Goal: Navigation & Orientation: Understand site structure

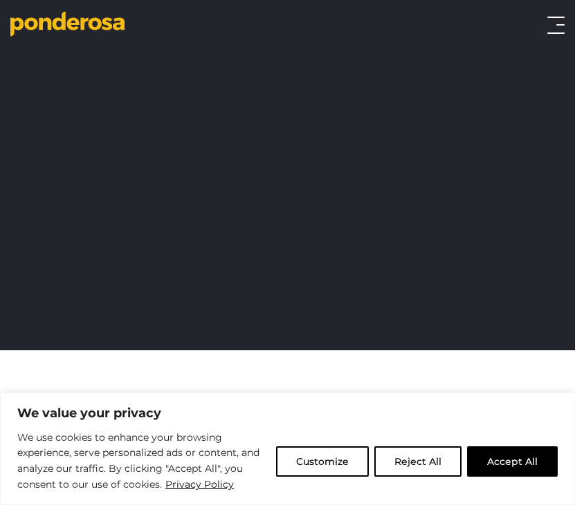
click at [525, 450] on button "Accept All" at bounding box center [512, 462] width 91 height 30
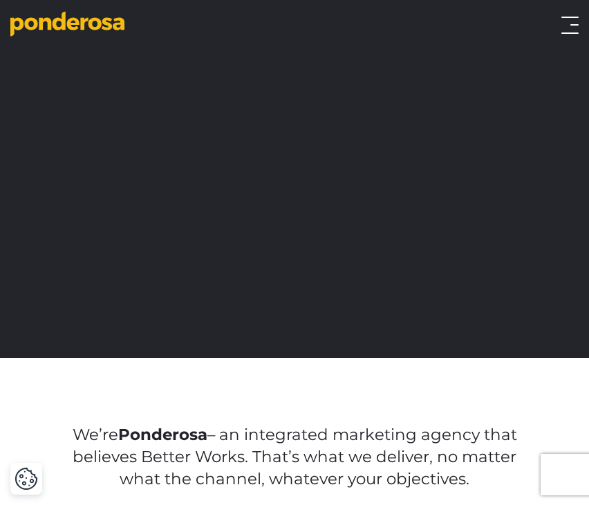
click at [557, 35] on div "Work Approach Services Overview Strategy Creative Social Media Website eCommerc…" at bounding box center [294, 25] width 589 height 28
click at [565, 27] on button "Toggle menu" at bounding box center [569, 25] width 17 height 17
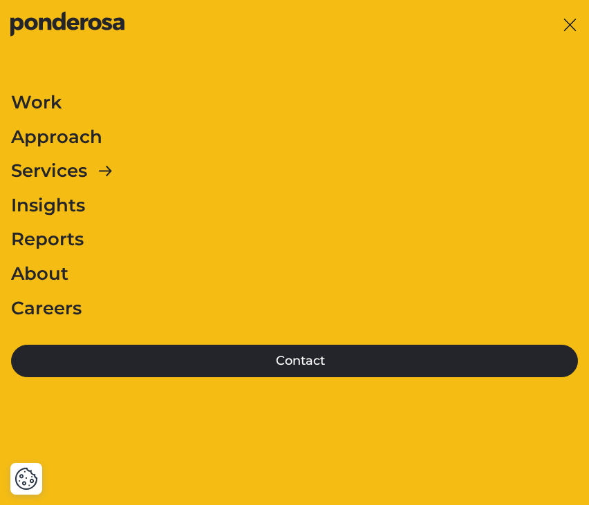
click at [66, 205] on link "Insights" at bounding box center [48, 206] width 74 height 29
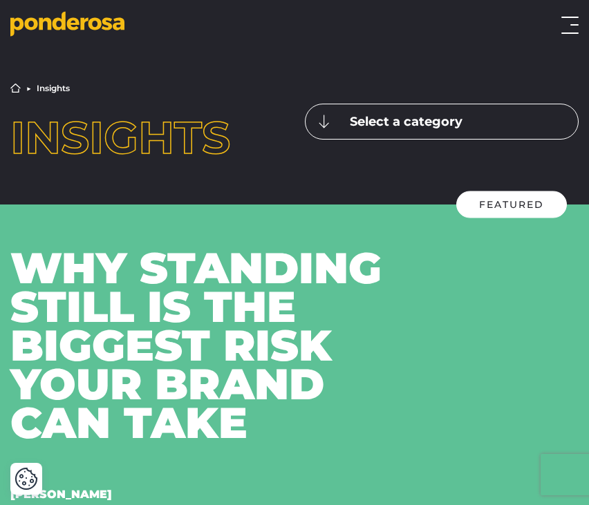
click at [65, 17] on icon "Go to homepage" at bounding box center [67, 24] width 114 height 26
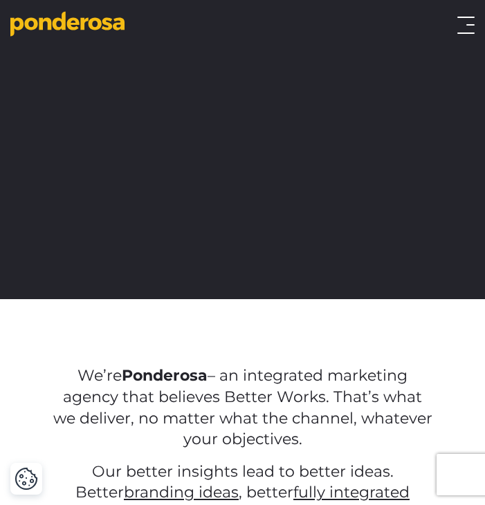
click at [462, 30] on button "Toggle menu" at bounding box center [465, 25] width 17 height 17
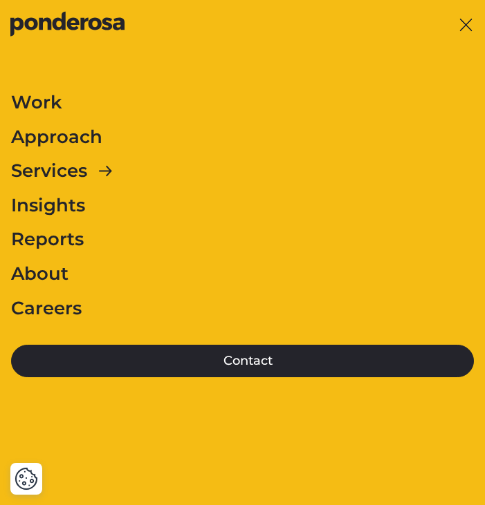
click at [73, 173] on link "Services" at bounding box center [49, 171] width 76 height 29
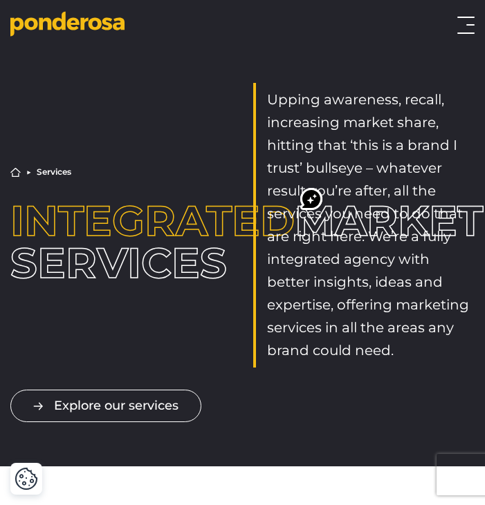
click at [456, 36] on div "Work Approach Services Overview Strategy Creative Social Media Website eCommerc…" at bounding box center [242, 25] width 485 height 28
click at [467, 30] on button "Toggle menu" at bounding box center [465, 25] width 17 height 17
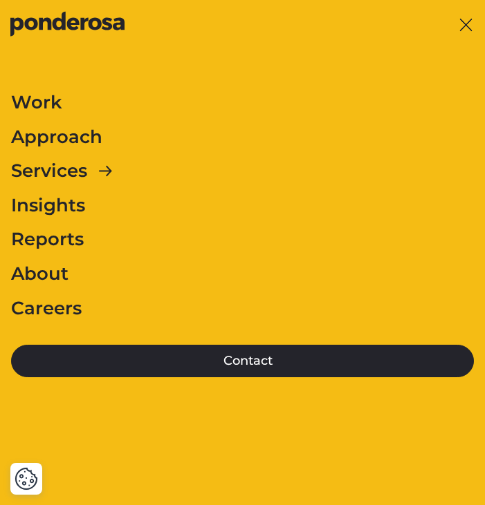
click at [57, 110] on link "Work" at bounding box center [36, 103] width 51 height 29
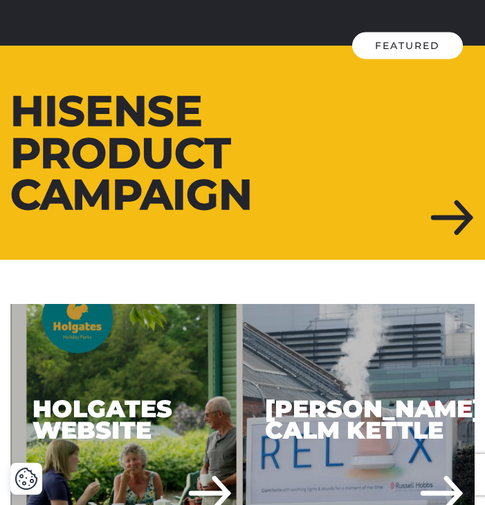
scroll to position [301, 0]
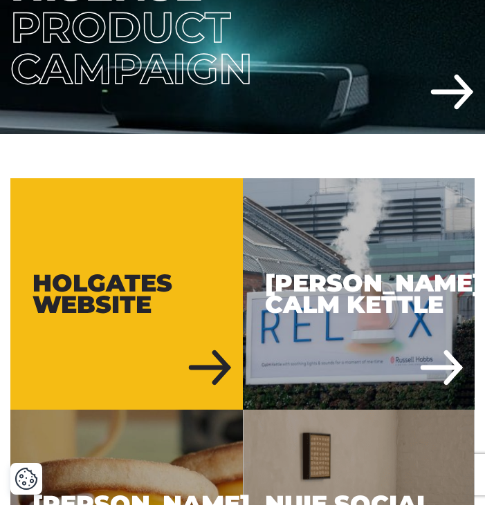
click at [194, 385] on div "Holgates Website" at bounding box center [126, 294] width 232 height 232
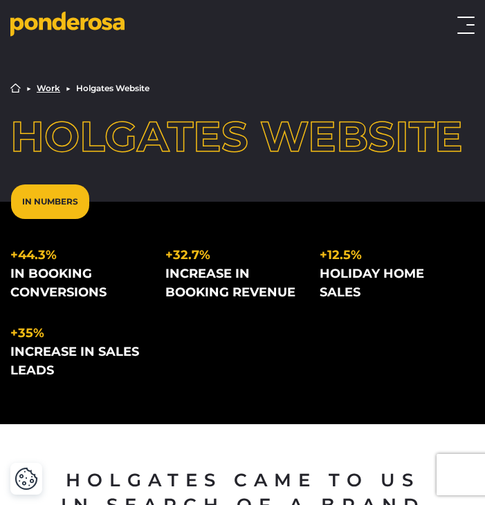
click at [456, 30] on div "Work Approach Services Overview Strategy Creative Social Media Website eCommerc…" at bounding box center [302, 25] width 343 height 17
click at [463, 30] on button "Toggle menu" at bounding box center [465, 25] width 17 height 17
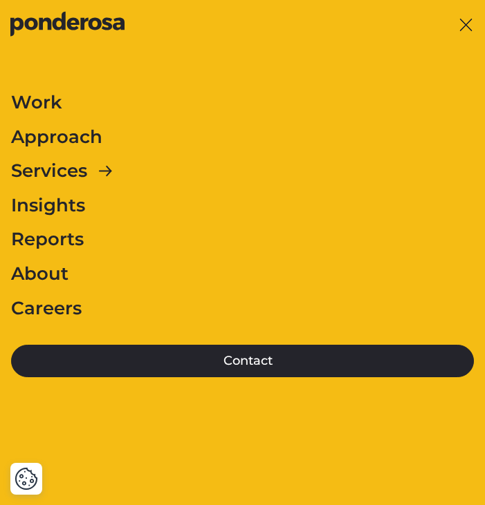
click at [50, 204] on link "Insights" at bounding box center [48, 206] width 74 height 29
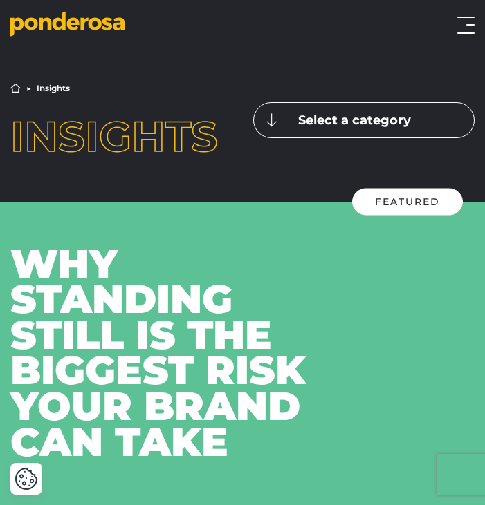
click at [463, 24] on button "Toggle menu" at bounding box center [465, 25] width 17 height 17
